Goal: Book appointment/travel/reservation

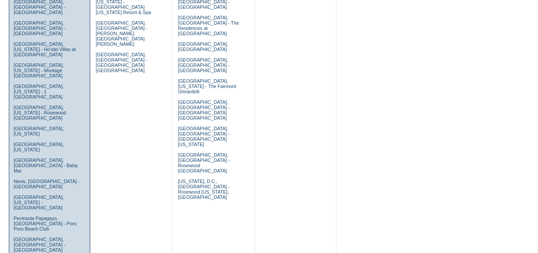
scroll to position [519, 0]
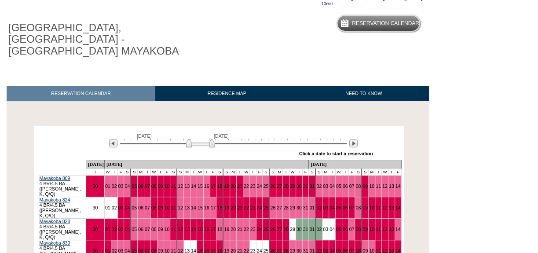
scroll to position [80, 0]
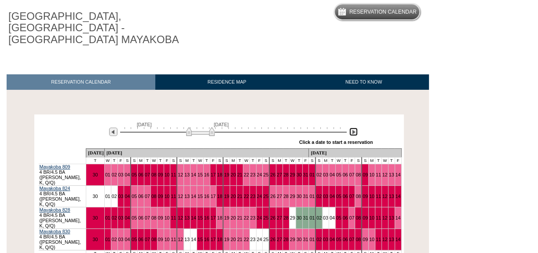
click at [354, 128] on img at bounding box center [353, 132] width 8 height 8
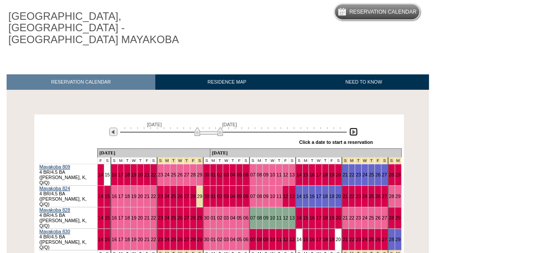
click at [354, 128] on img at bounding box center [353, 132] width 8 height 8
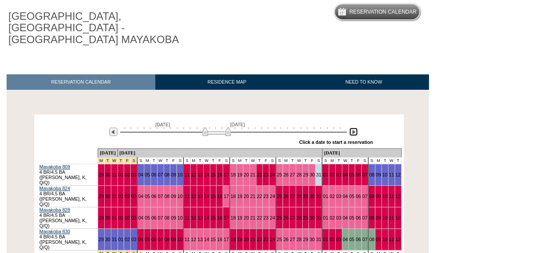
click at [354, 128] on img at bounding box center [353, 132] width 8 height 8
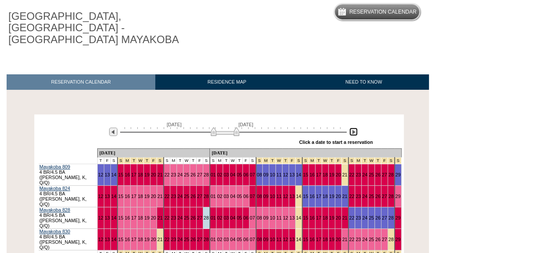
click at [354, 128] on img at bounding box center [353, 132] width 8 height 8
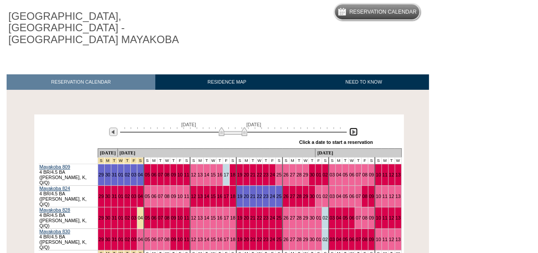
click at [354, 128] on img at bounding box center [353, 132] width 8 height 8
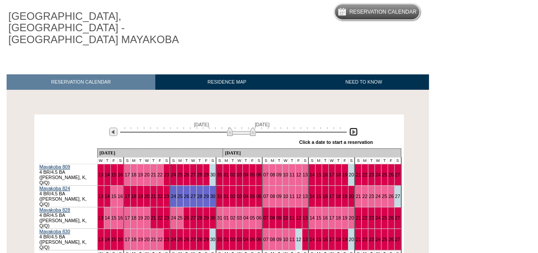
click at [354, 128] on img at bounding box center [353, 132] width 8 height 8
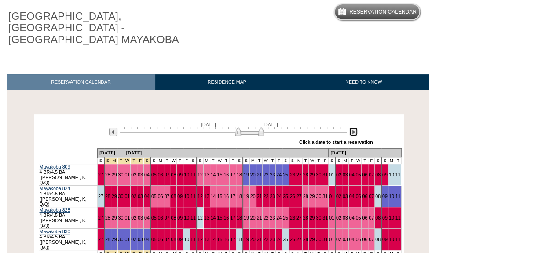
click at [354, 128] on img at bounding box center [353, 132] width 8 height 8
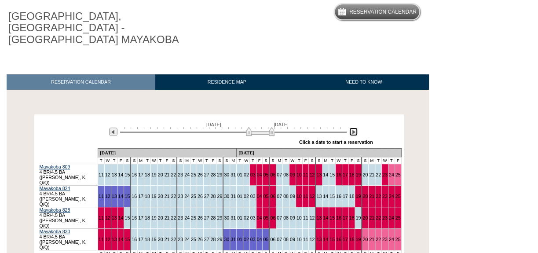
click at [272, 127] on img at bounding box center [260, 131] width 29 height 9
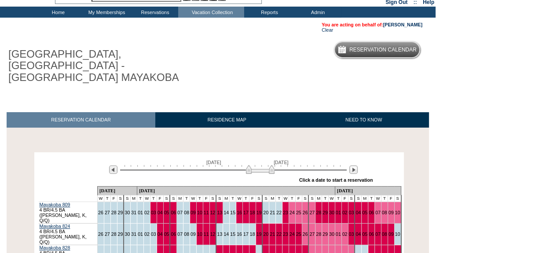
scroll to position [0, 0]
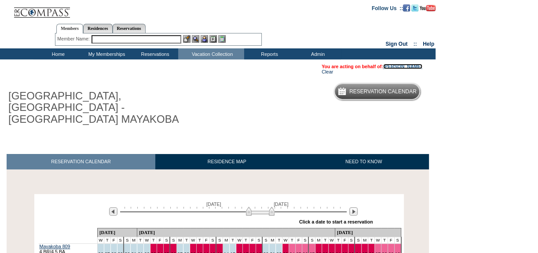
click at [387, 66] on link "[PERSON_NAME]" at bounding box center [402, 66] width 39 height 5
